Goal: Information Seeking & Learning: Learn about a topic

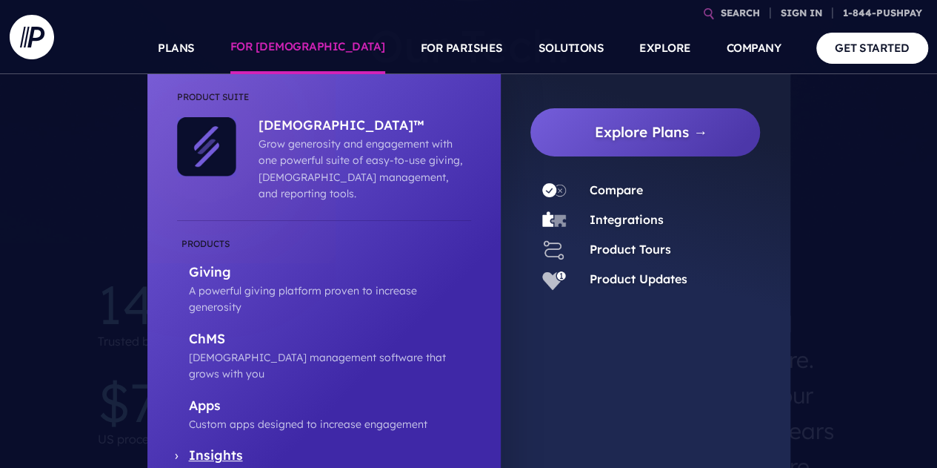
scroll to position [296, 0]
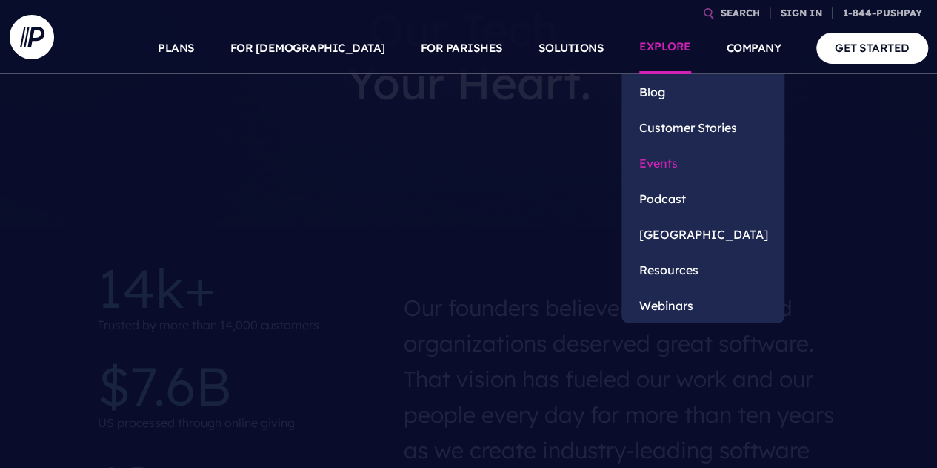
click at [659, 167] on link "Events" at bounding box center [703, 163] width 163 height 36
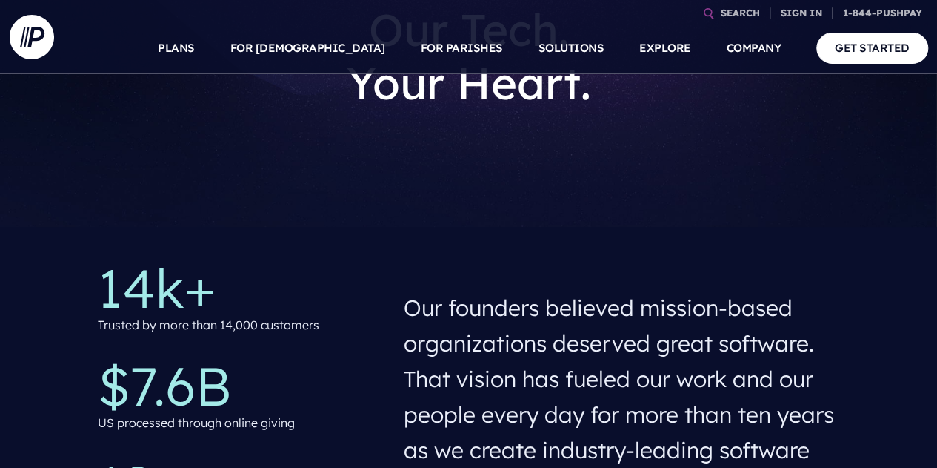
scroll to position [342, 0]
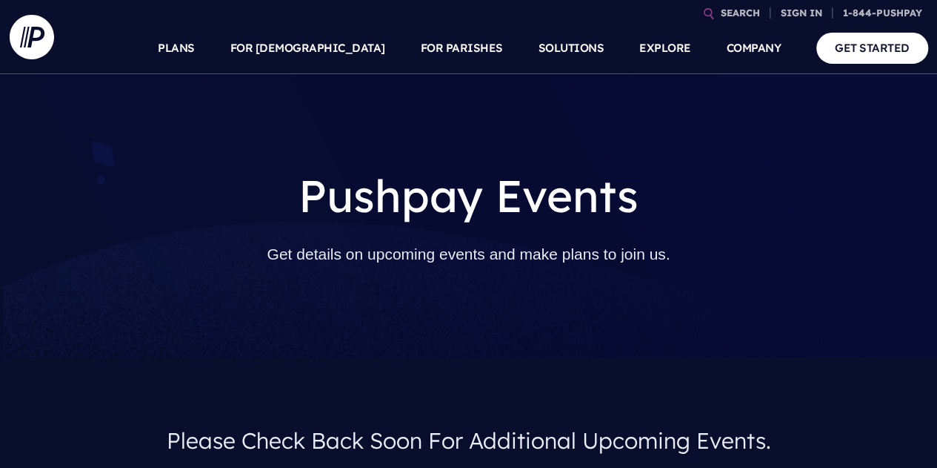
click at [459, 269] on p "Get details on upcoming events and make plans to join us." at bounding box center [469, 254] width 512 height 40
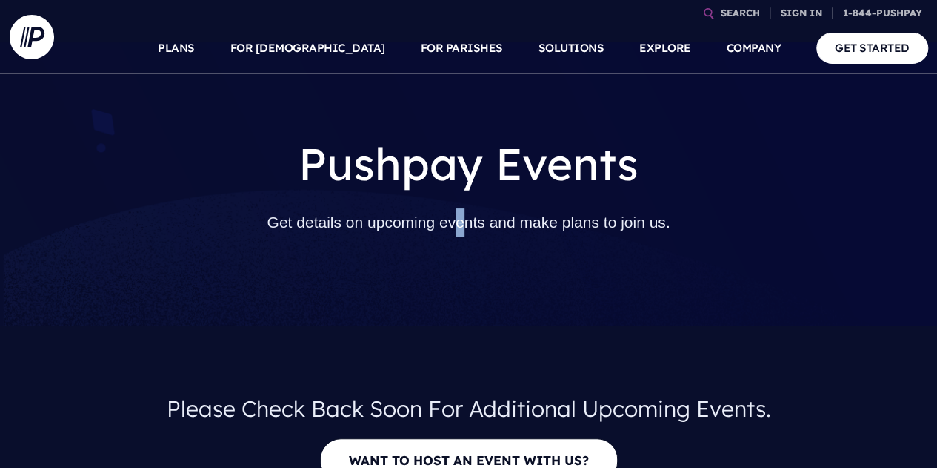
scroll to position [296, 0]
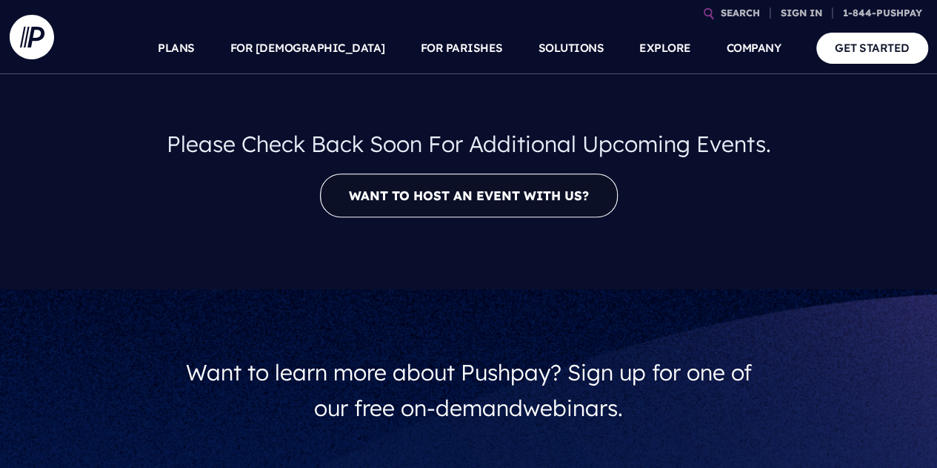
click at [452, 198] on link "Want to host an event with us?" at bounding box center [469, 195] width 298 height 44
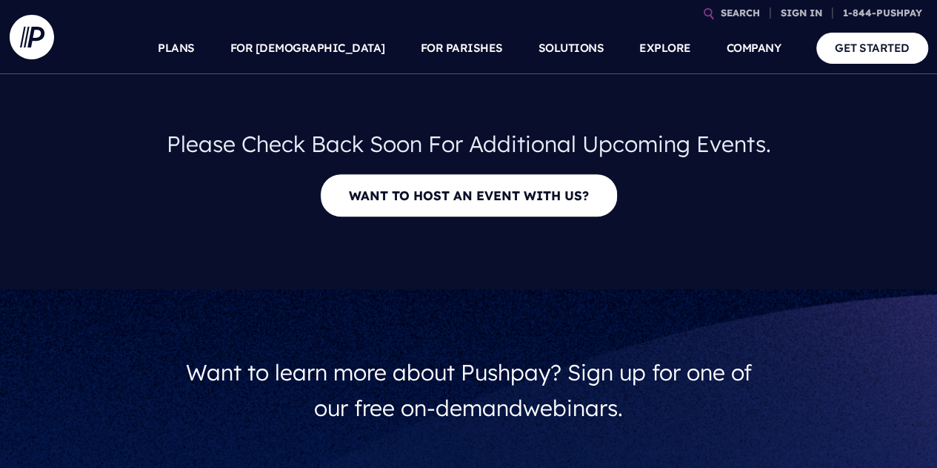
click at [805, 294] on div "Want to learn more about Pushpay? Sign up for one of our free on-demand webinar…" at bounding box center [468, 390] width 937 height 202
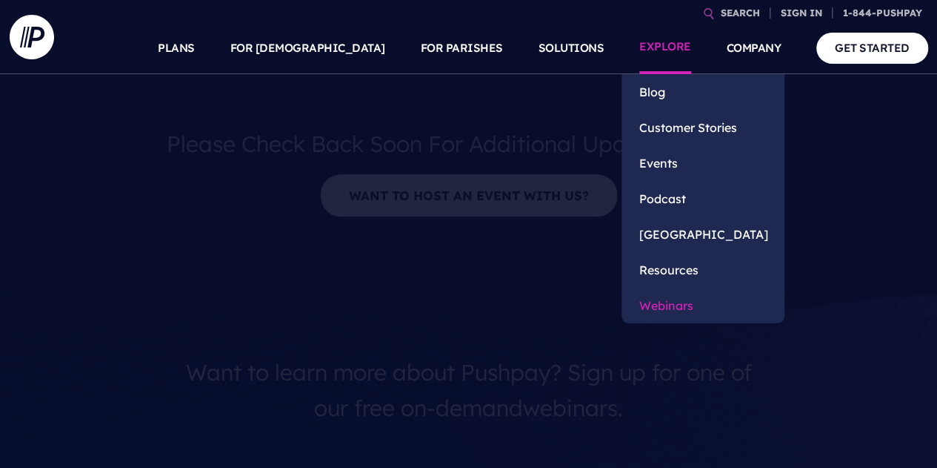
click at [673, 310] on link "Webinars" at bounding box center [703, 306] width 163 height 36
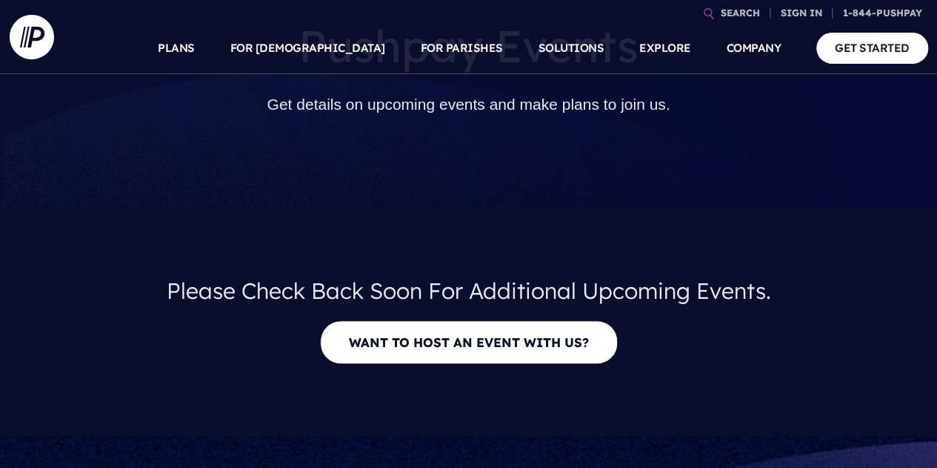
scroll to position [148, 0]
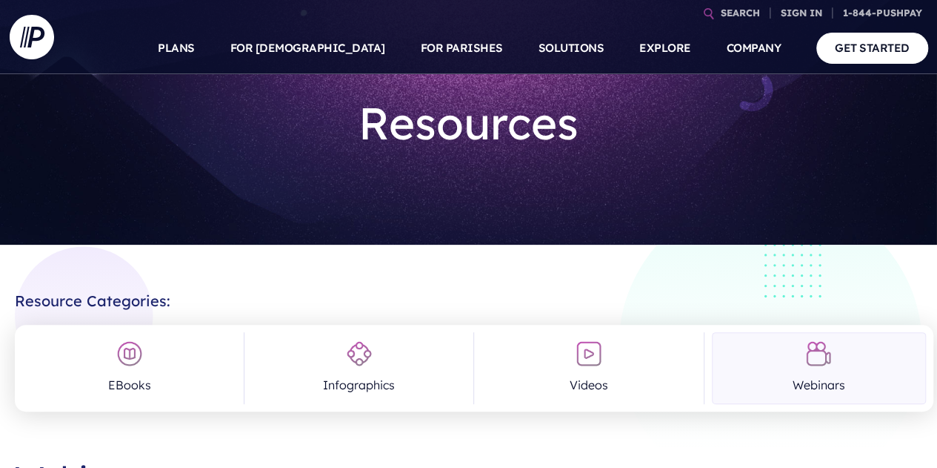
scroll to position [74, 0]
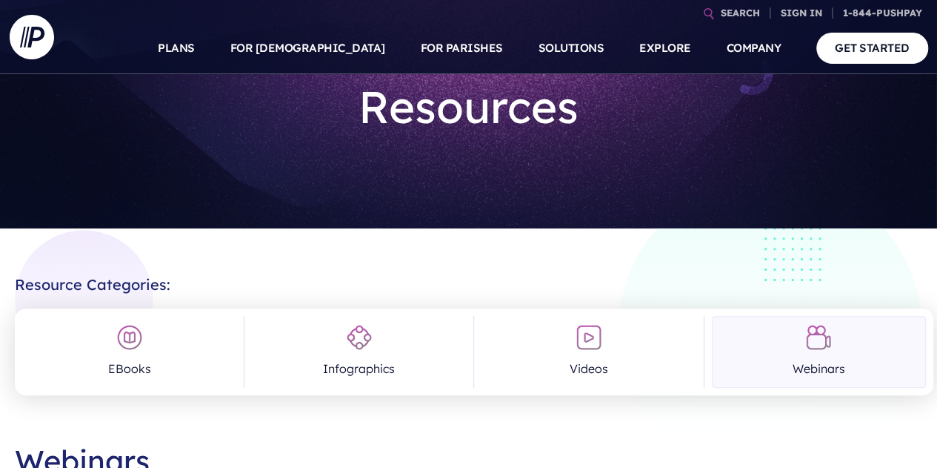
click at [814, 348] on img at bounding box center [819, 337] width 27 height 27
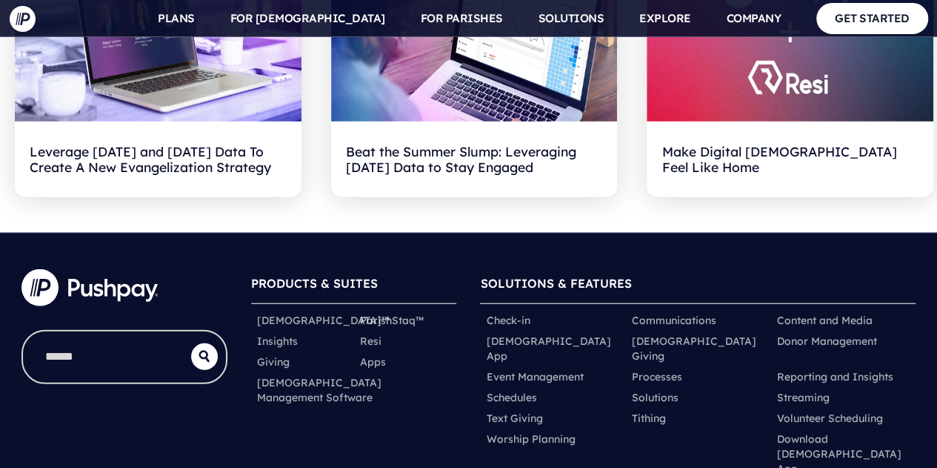
scroll to position [1853, 0]
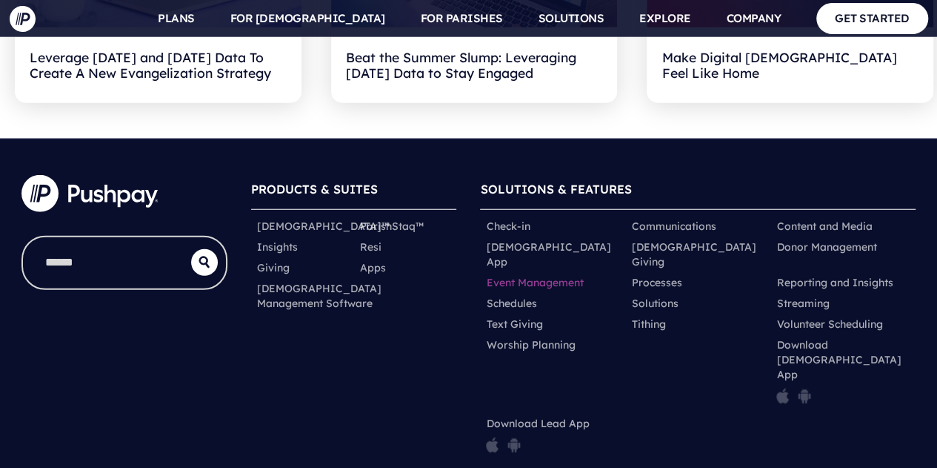
click at [539, 275] on link "Event Management" at bounding box center [534, 282] width 97 height 15
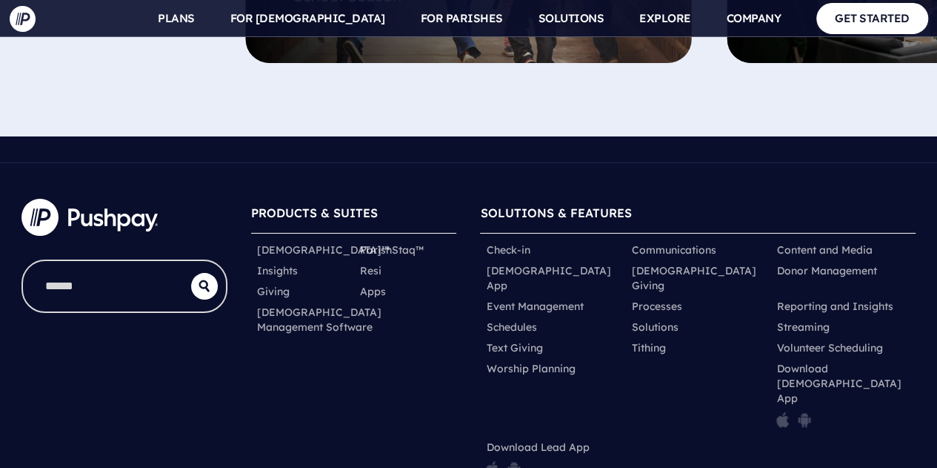
scroll to position [5574, 0]
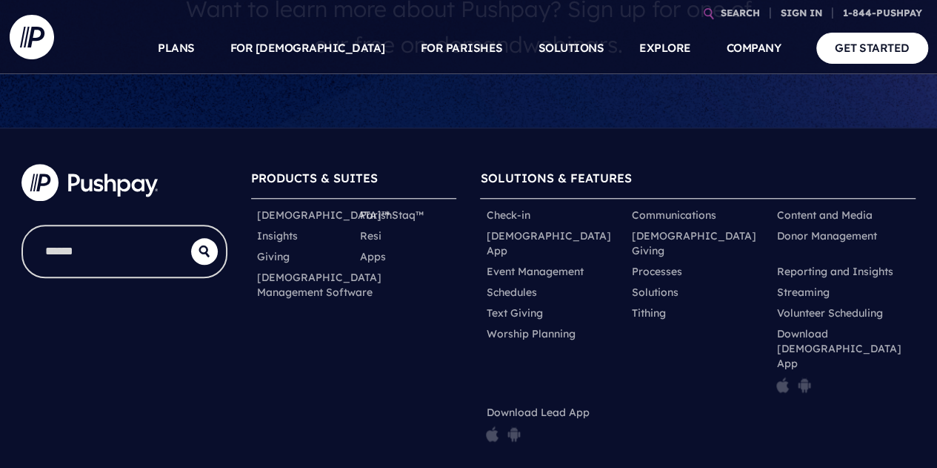
scroll to position [667, 0]
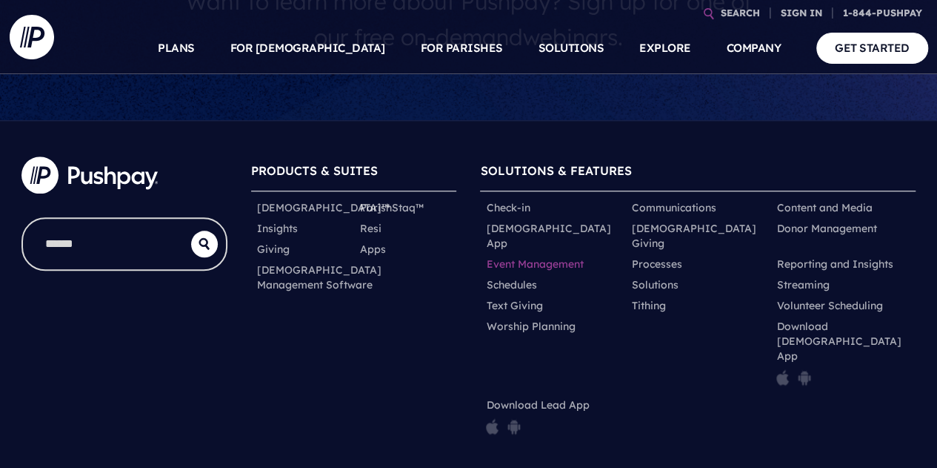
click at [563, 256] on link "Event Management" at bounding box center [534, 263] width 97 height 15
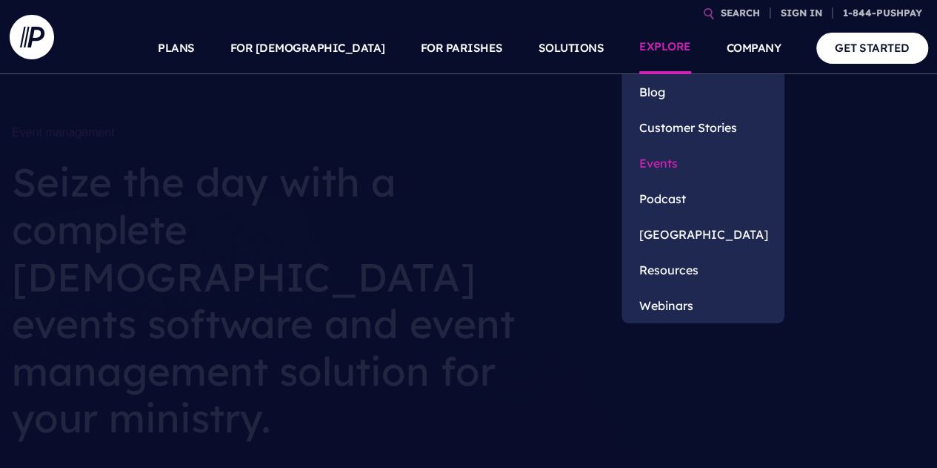
click at [676, 171] on link "Events" at bounding box center [703, 163] width 163 height 36
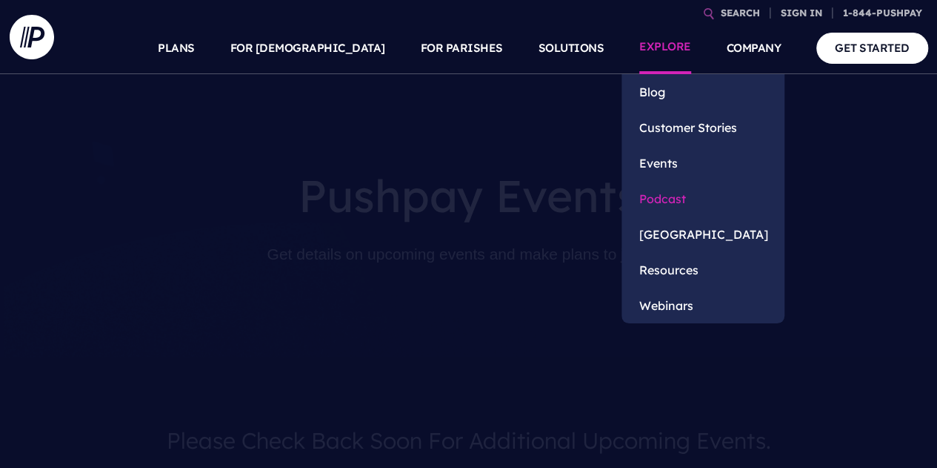
click at [673, 195] on link "Podcast" at bounding box center [703, 199] width 163 height 36
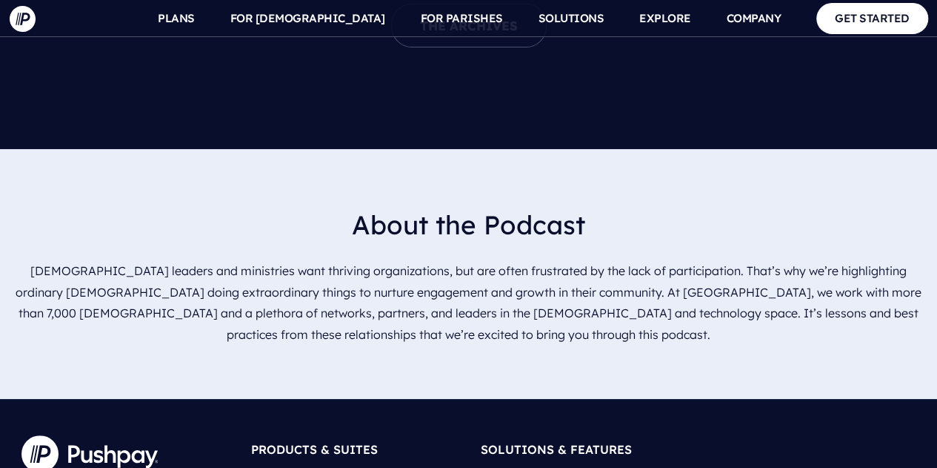
scroll to position [3183, 0]
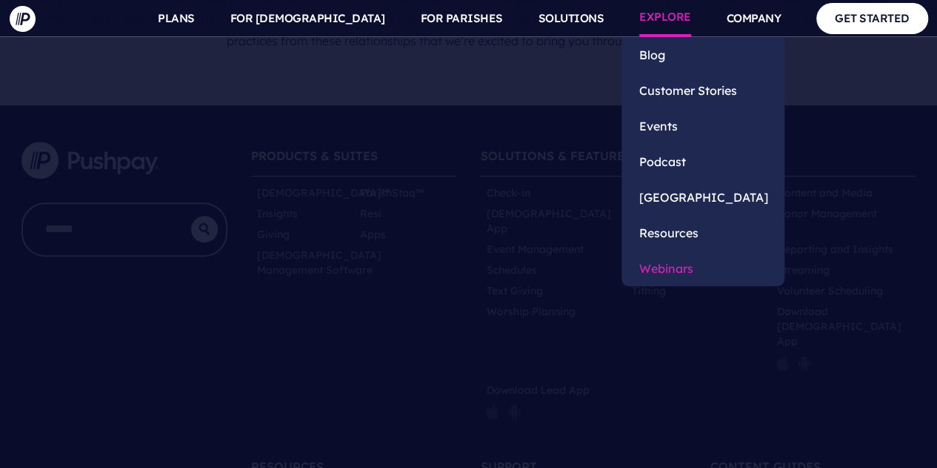
click at [652, 267] on link "Webinars" at bounding box center [703, 268] width 163 height 36
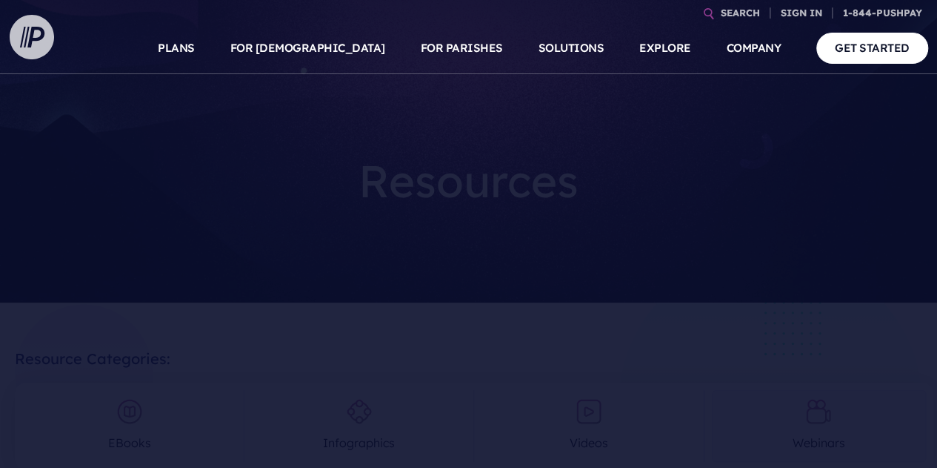
click at [20, 32] on img at bounding box center [32, 37] width 44 height 44
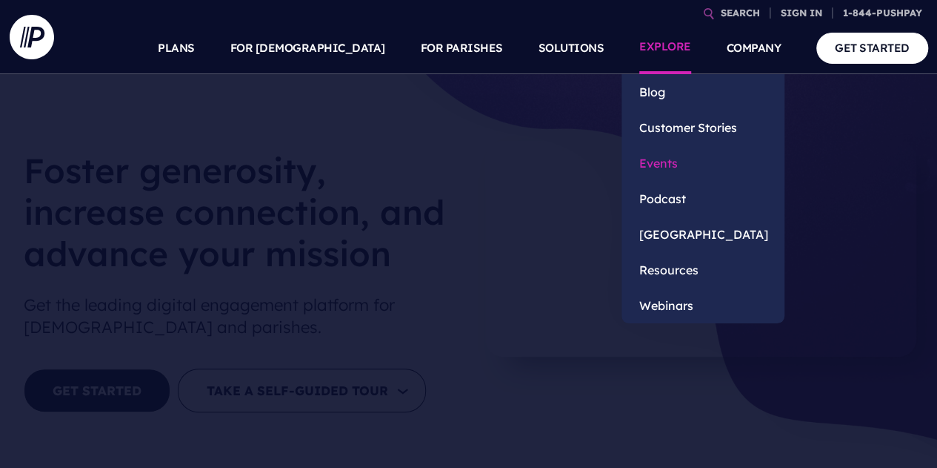
click at [674, 161] on link "Events" at bounding box center [703, 163] width 163 height 36
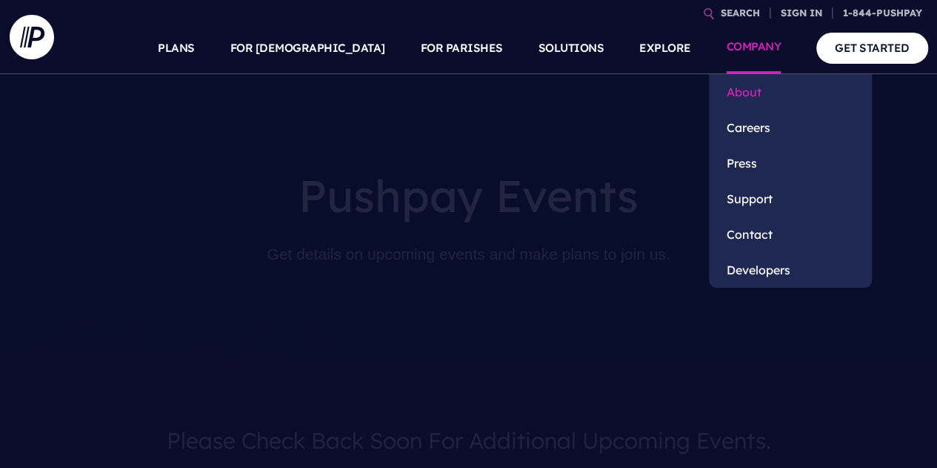
click at [755, 90] on link "About" at bounding box center [790, 92] width 163 height 36
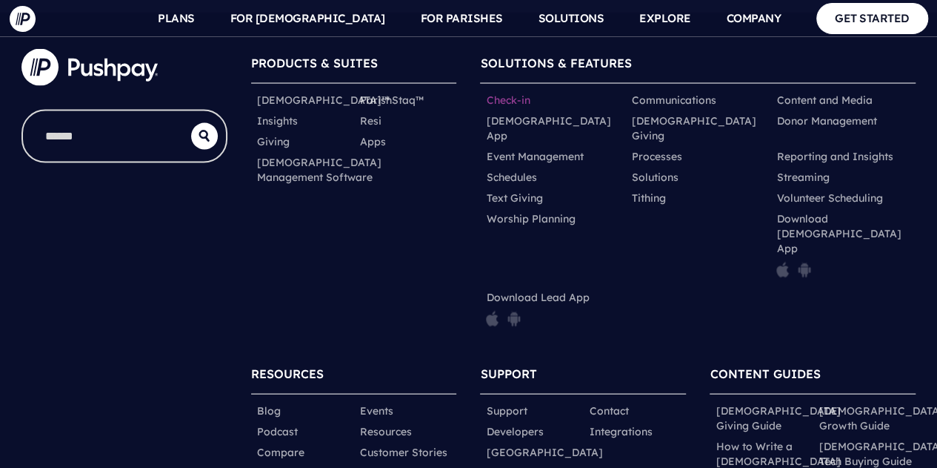
scroll to position [4258, 0]
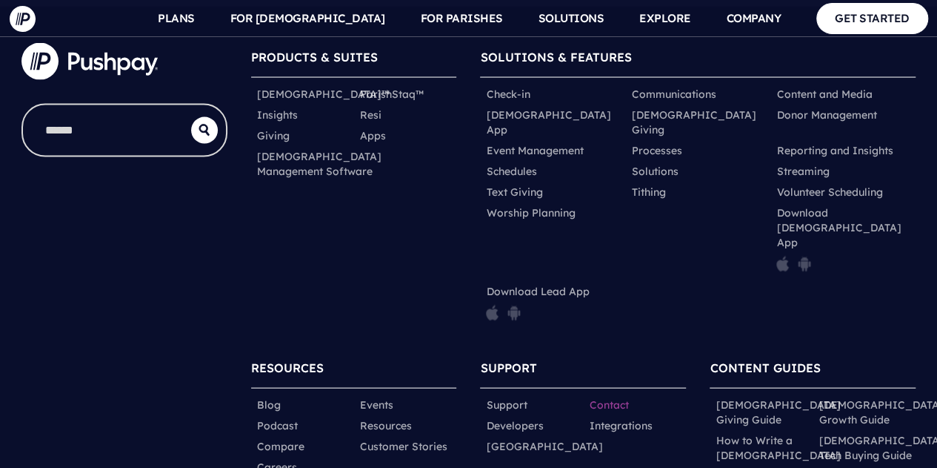
click at [624, 397] on link "Contact" at bounding box center [608, 404] width 39 height 15
